Goal: Information Seeking & Learning: Learn about a topic

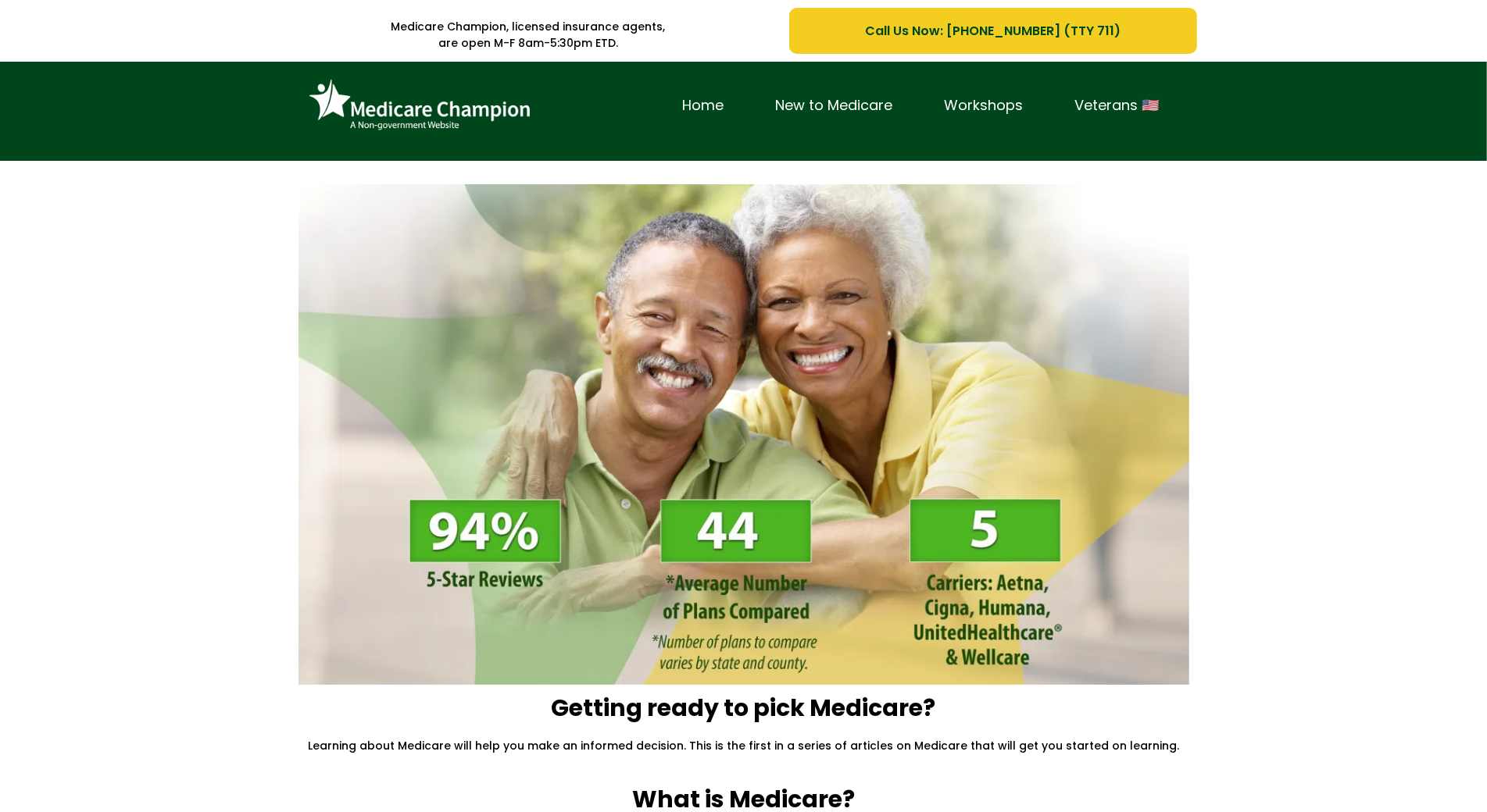
click at [114, 93] on div "Home New to Medicare Workshops Veterans 🇺🇸" at bounding box center [743, 111] width 1487 height 99
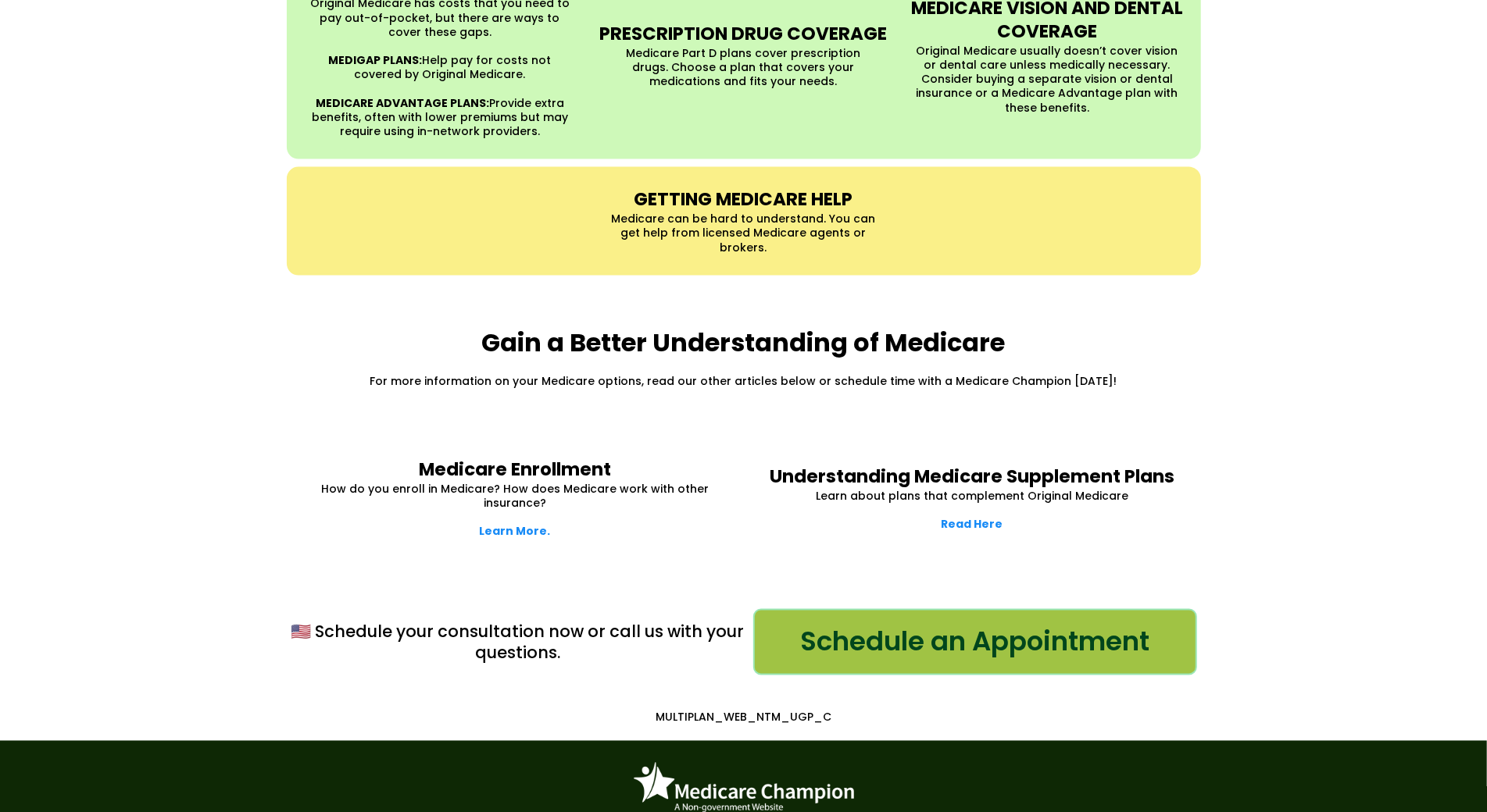
scroll to position [1820, 0]
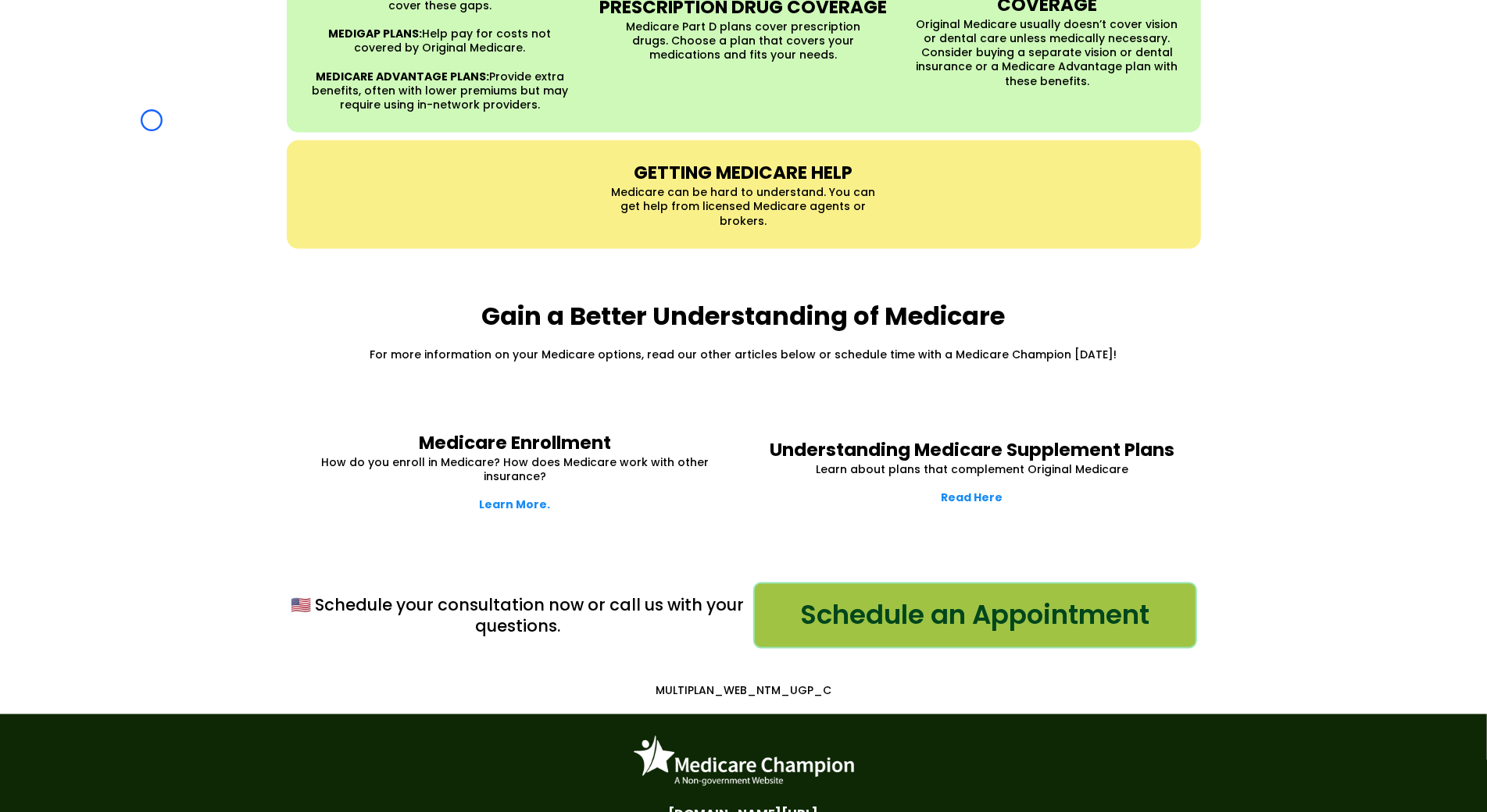
scroll to position [2039, 0]
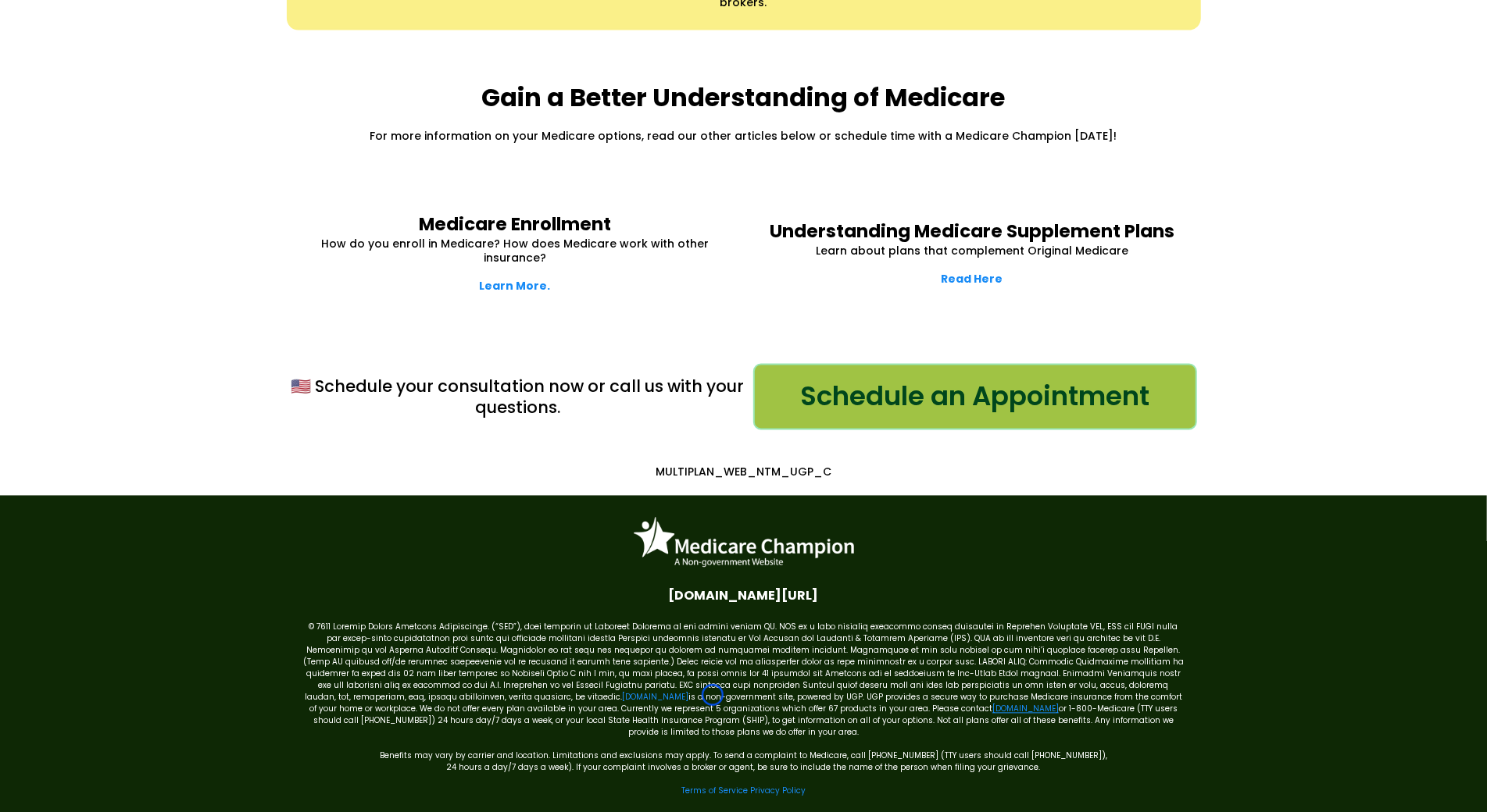
click at [992, 703] on link "[DOMAIN_NAME]" at bounding box center [1025, 709] width 66 height 12
click at [621, 692] on link "[DOMAIN_NAME]" at bounding box center [654, 698] width 66 height 12
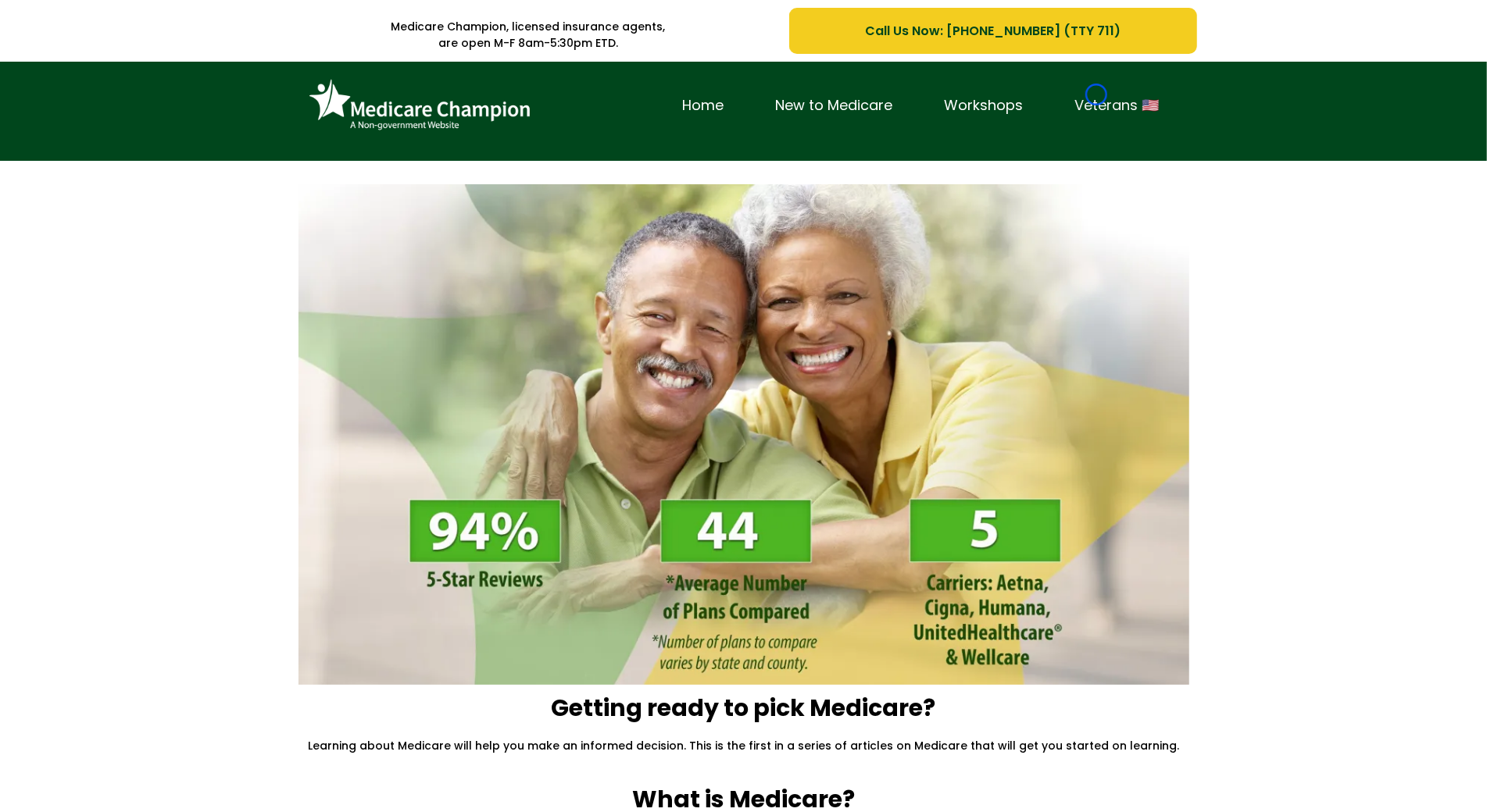
click at [1096, 95] on link "Veterans 🇺🇸" at bounding box center [1117, 106] width 136 height 25
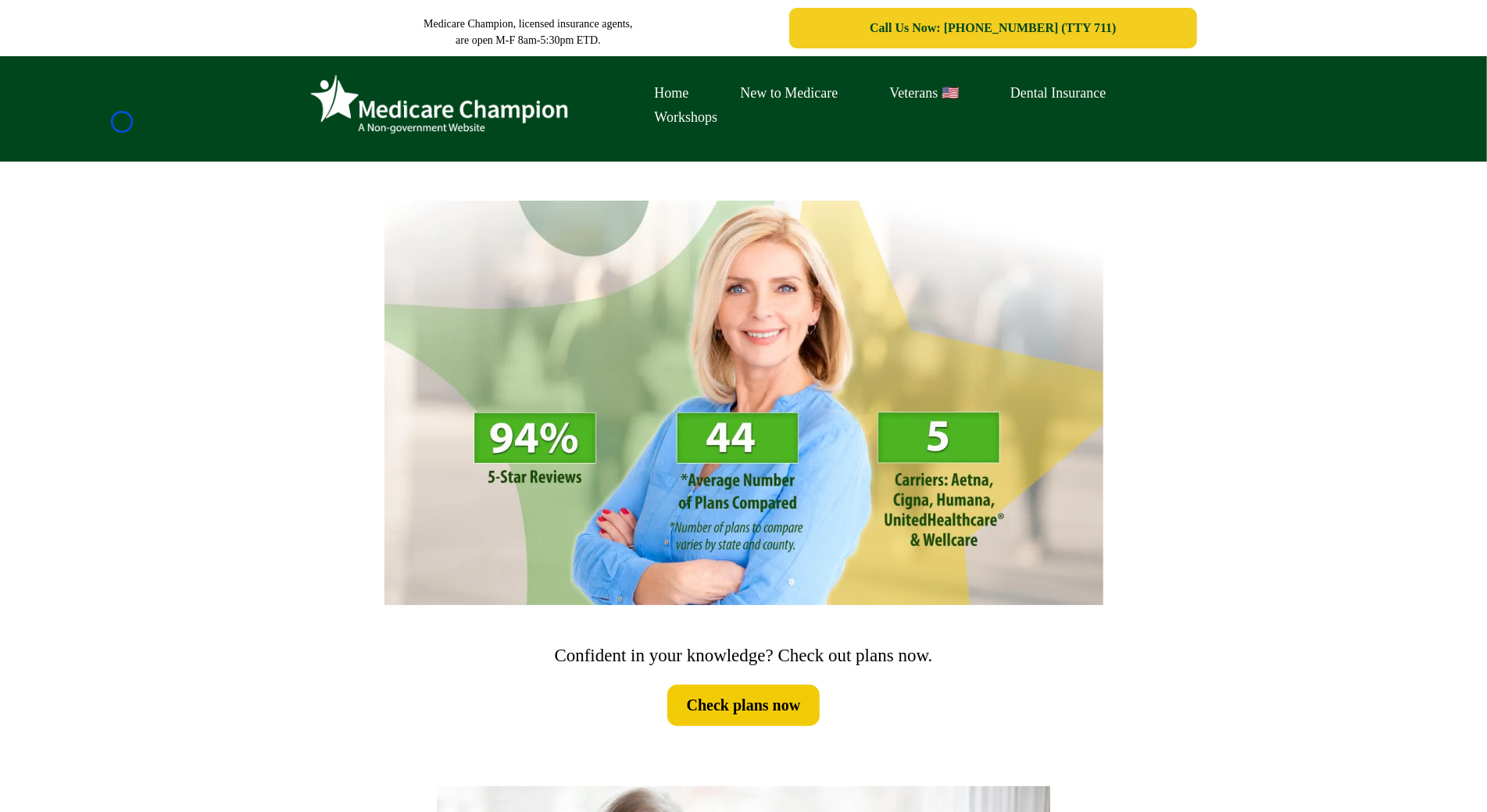
click at [122, 122] on div "Home New to Medicare Veterans 🇺🇸 Dental Insurance Workshops" at bounding box center [743, 109] width 1487 height 106
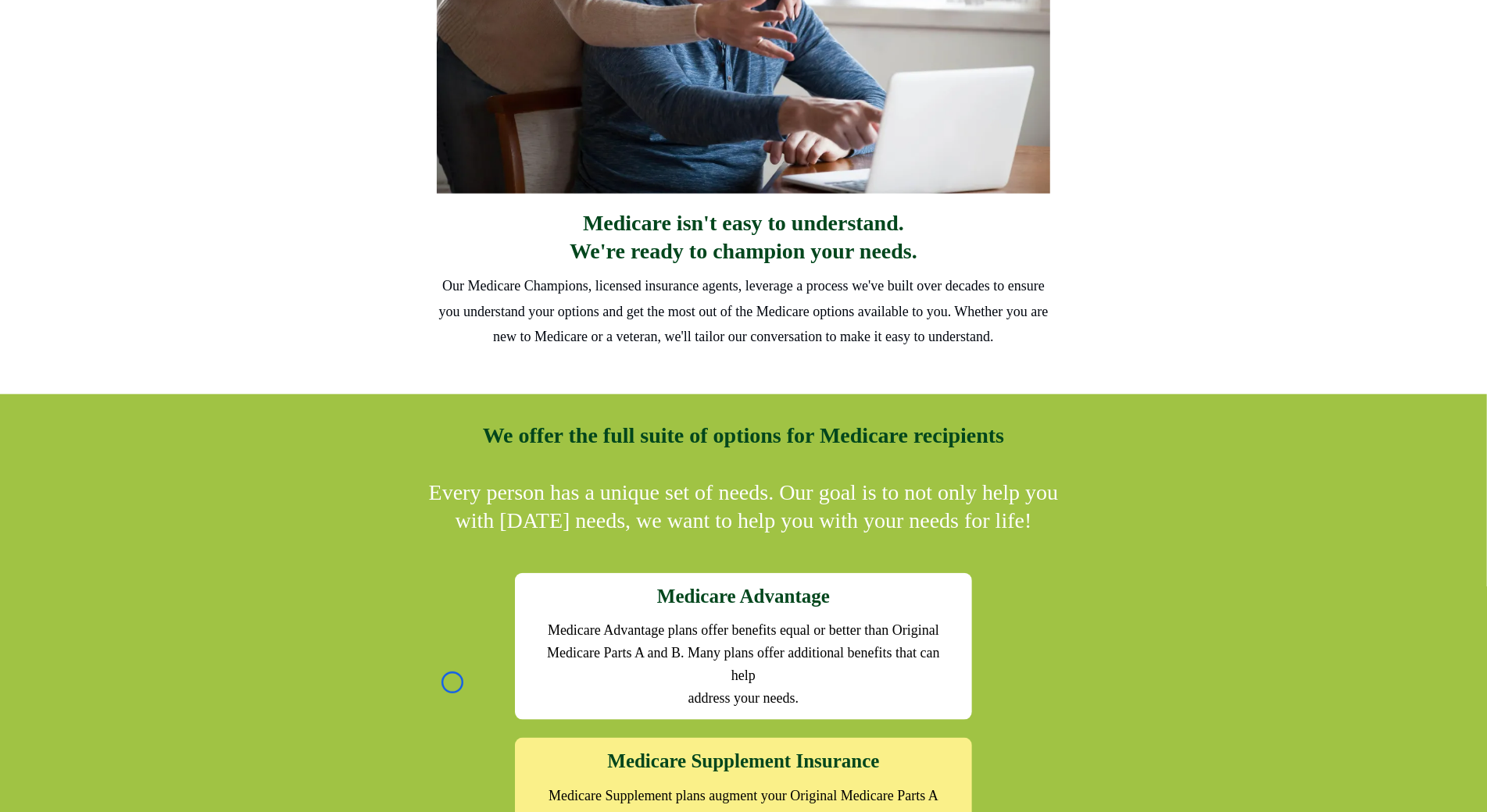
scroll to position [1025, 0]
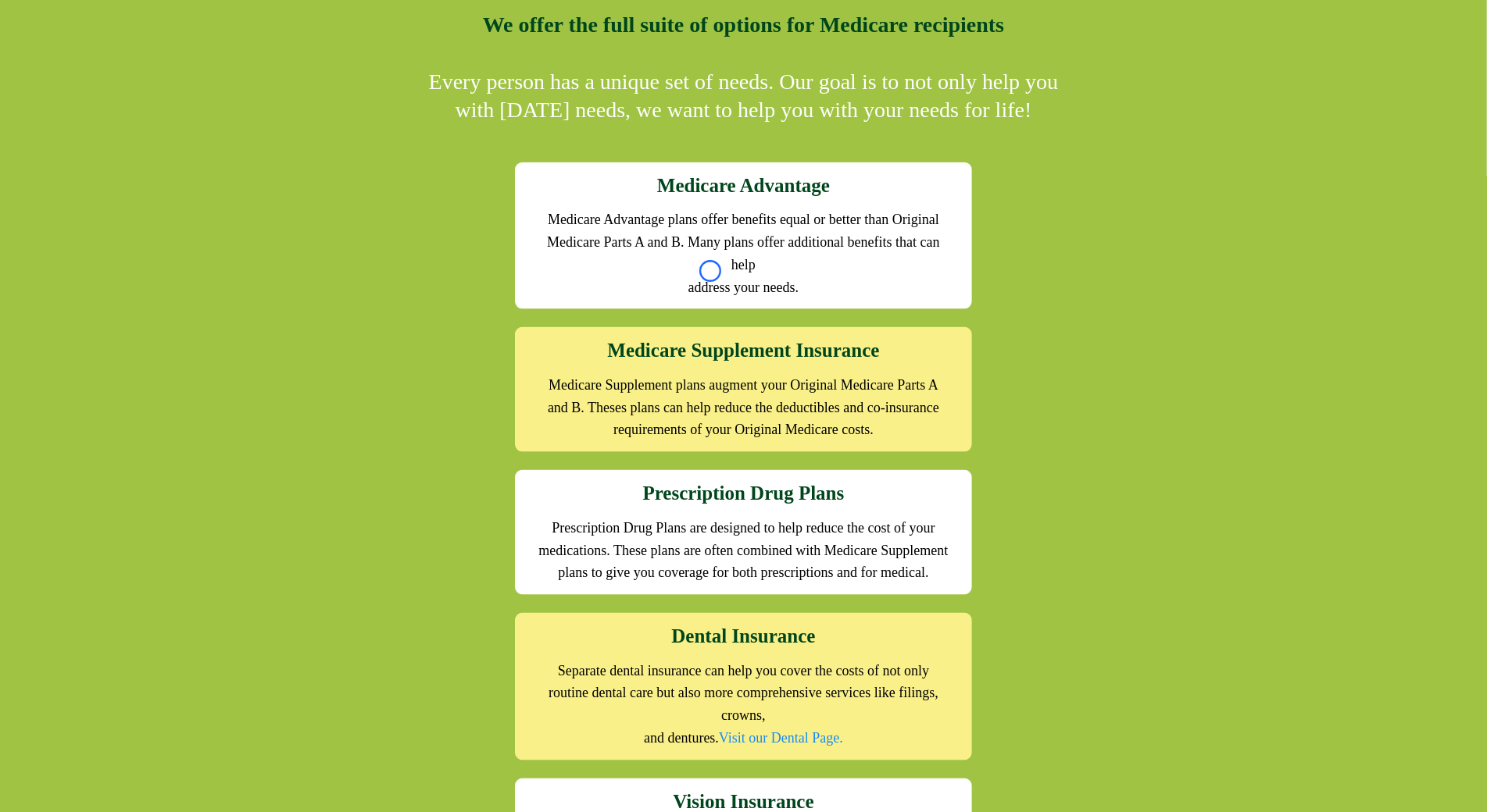
click at [122, 122] on div "We offer the full suite of options for Medicare recipients Every person has a u…" at bounding box center [743, 530] width 1487 height 1095
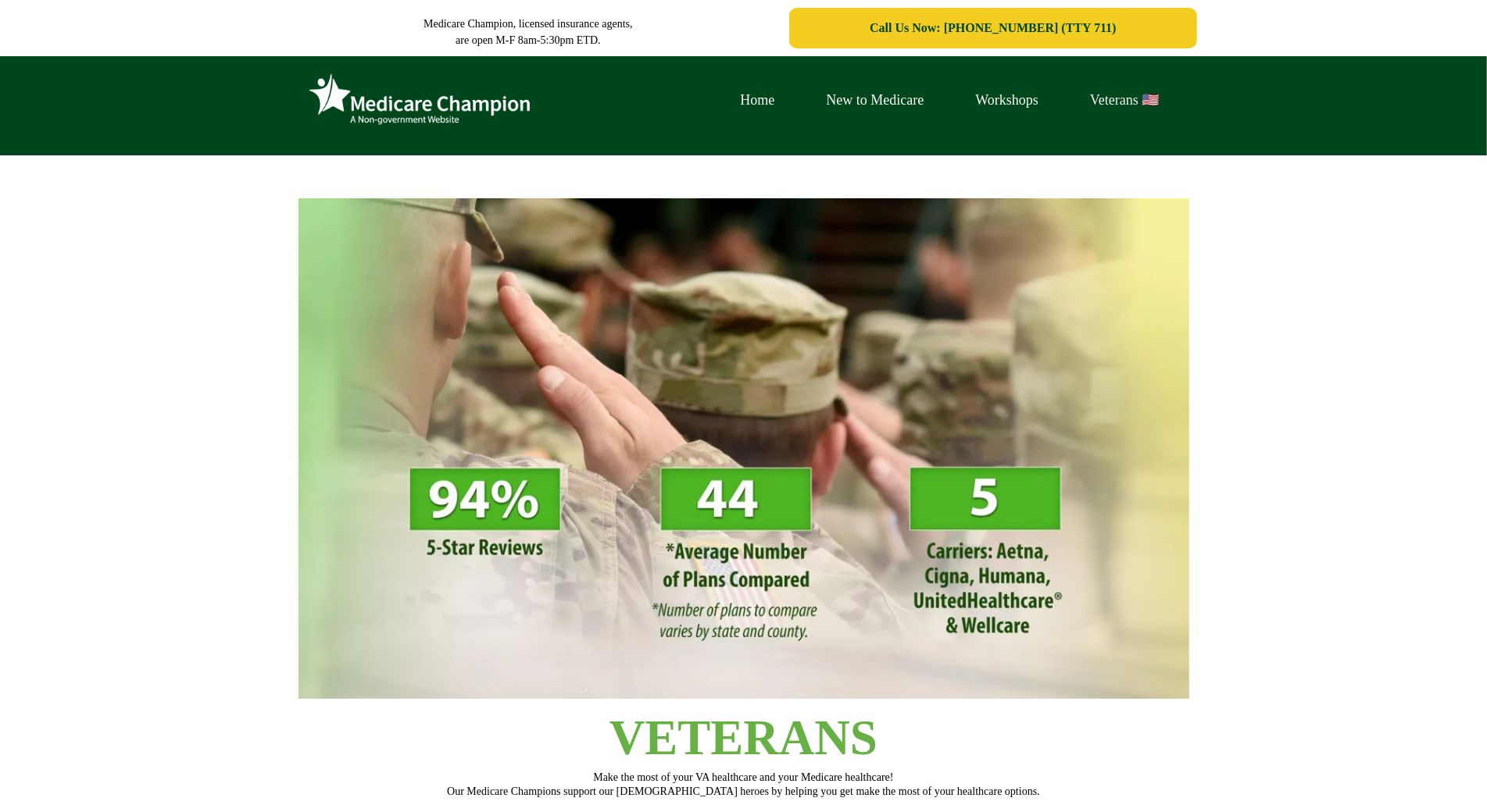
click at [1096, 95] on link "Veterans 🇺🇸" at bounding box center [1124, 100] width 121 height 25
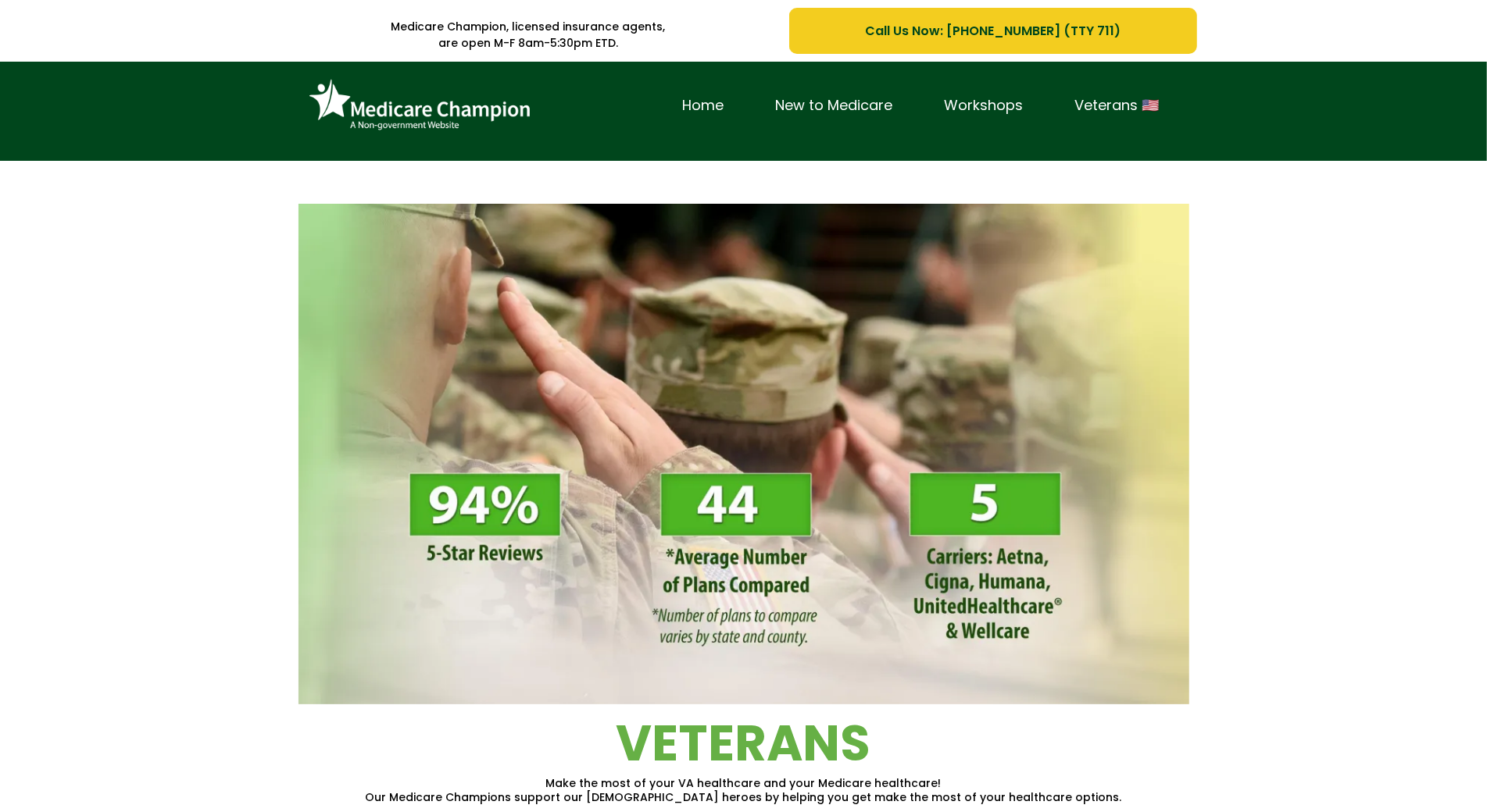
click at [130, 125] on div "Home New to Medicare Workshops Veterans 🇺🇸" at bounding box center [743, 111] width 1487 height 99
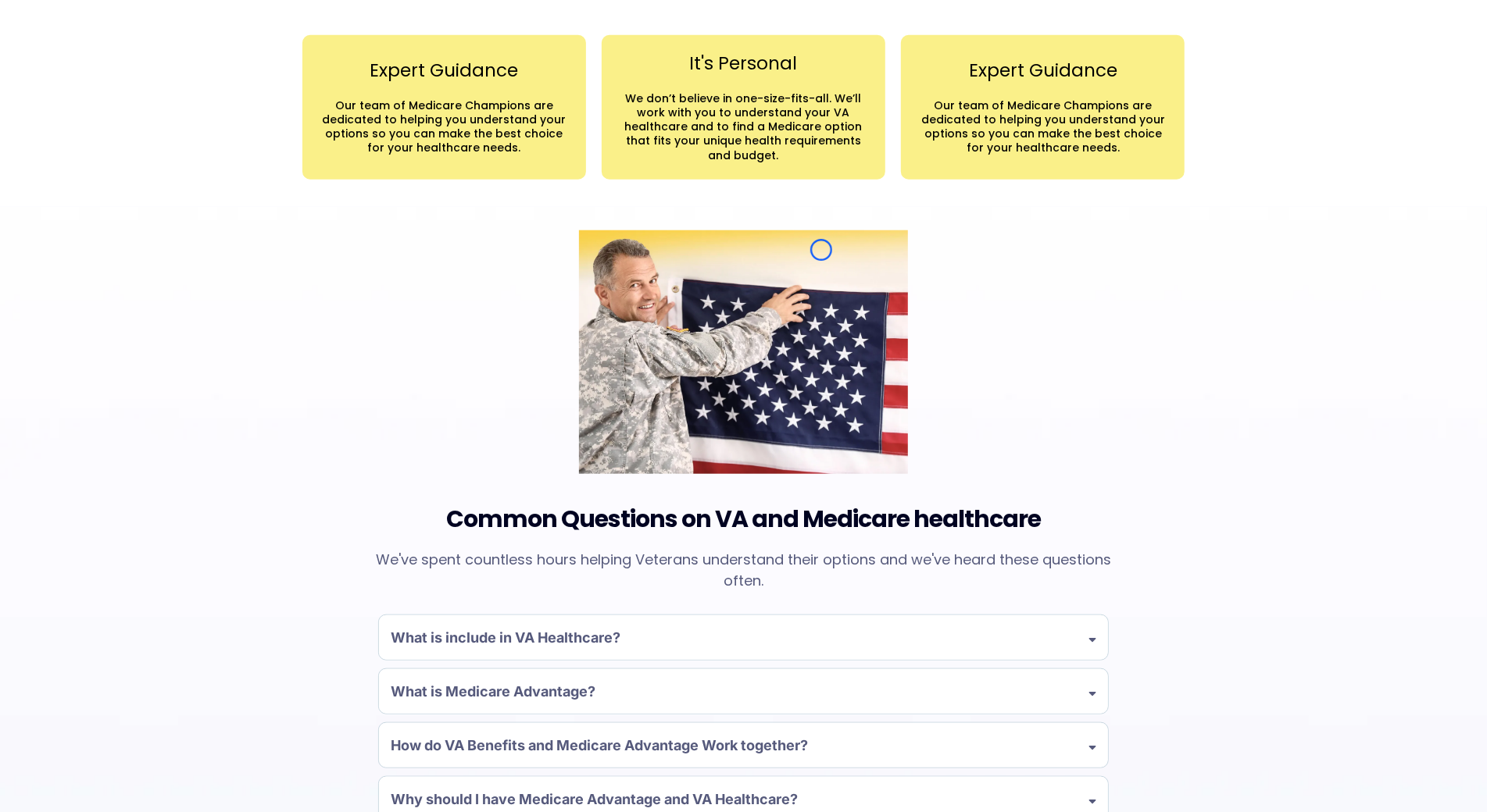
scroll to position [1053, 0]
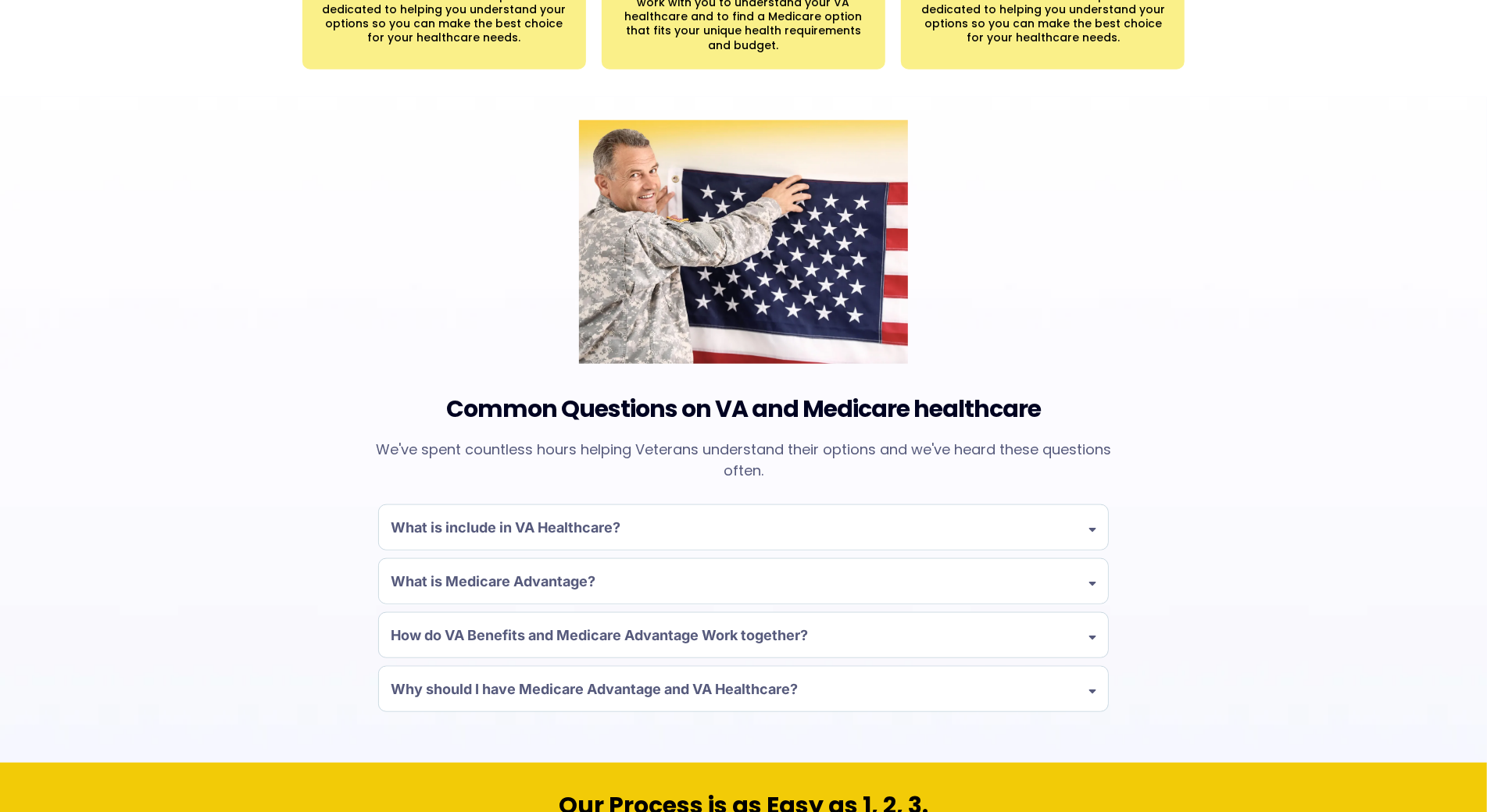
click at [130, 125] on div "Common Questions on VA and Medicare healthcare We've spent countless hours help…" at bounding box center [743, 430] width 1487 height 666
